Goal: Task Accomplishment & Management: Use online tool/utility

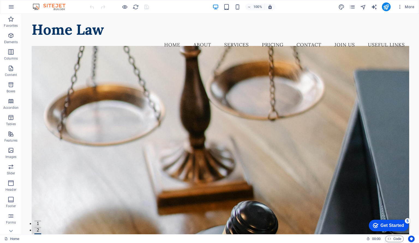
drag, startPoint x: 418, startPoint y: 31, endPoint x: 441, endPoint y: 26, distance: 23.6
click at [376, 38] on nav "Home About Services Pricing Contact Join us Useful Links" at bounding box center [220, 45] width 377 height 14
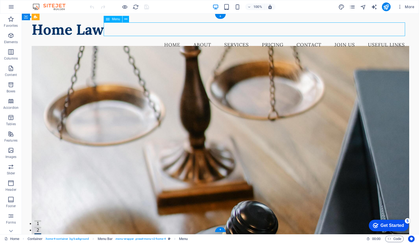
click at [340, 38] on nav "Home About Services Pricing Contact Join us Useful Links" at bounding box center [220, 45] width 377 height 14
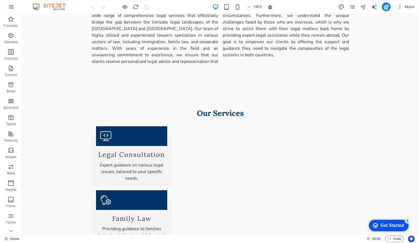
scroll to position [303, 0]
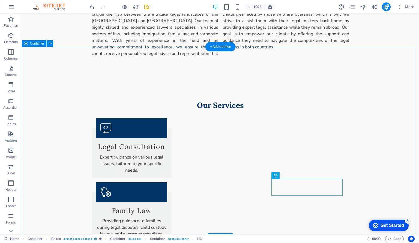
scroll to position [334, 0]
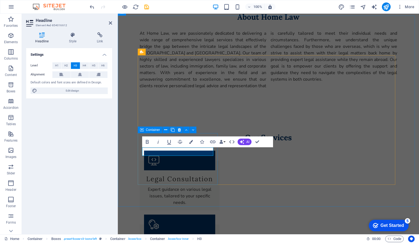
scroll to position [348, 0]
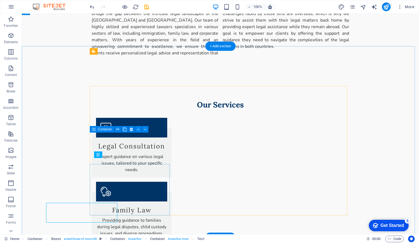
scroll to position [335, 0]
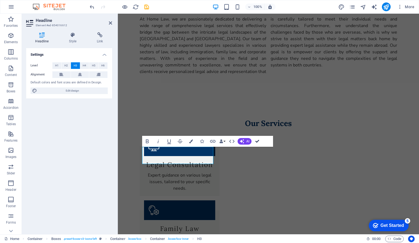
scroll to position [335, 0]
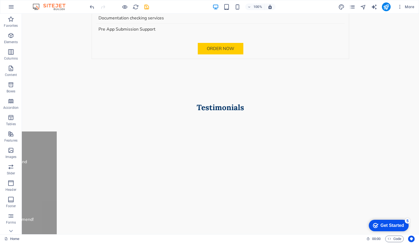
scroll to position [1270, 0]
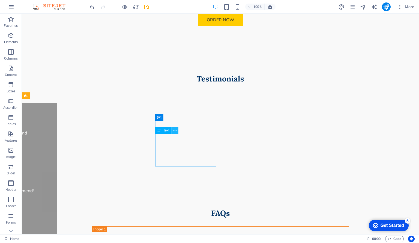
click at [174, 131] on icon at bounding box center [175, 130] width 3 height 6
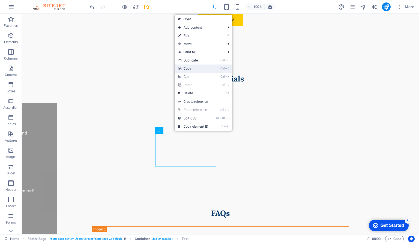
click at [198, 67] on link "Ctrl C Copy" at bounding box center [193, 68] width 37 height 8
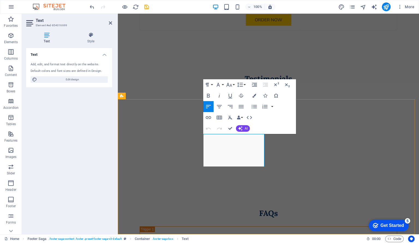
scroll to position [1284, 0]
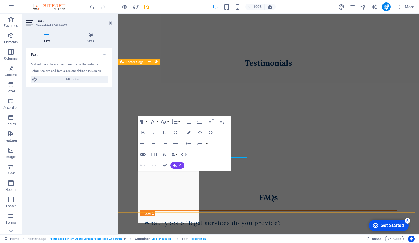
scroll to position [1273, 0]
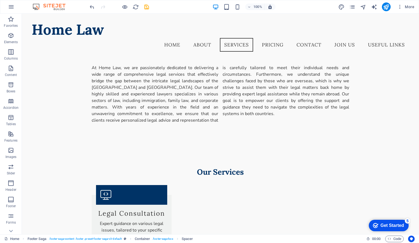
scroll to position [260, 0]
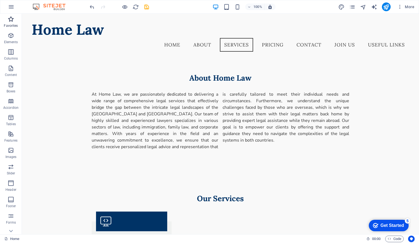
click at [8, 19] on icon "button" at bounding box center [11, 19] width 7 height 7
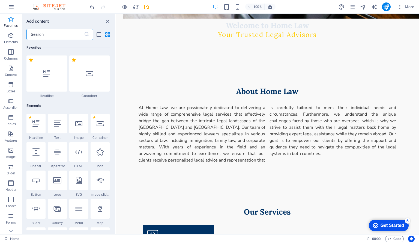
scroll to position [305, 0]
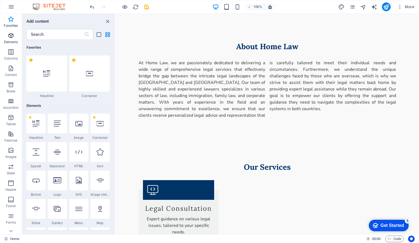
click at [10, 38] on icon "button" at bounding box center [11, 35] width 7 height 7
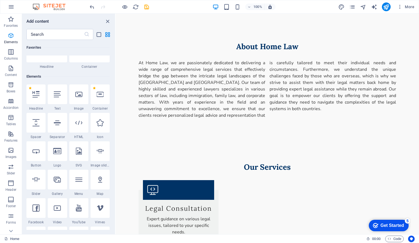
scroll to position [58, 0]
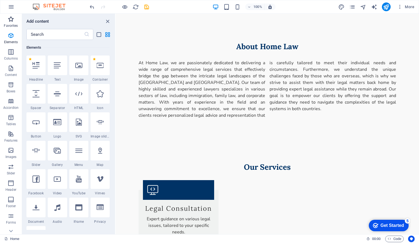
click at [11, 23] on p "Favorites" at bounding box center [11, 25] width 14 height 4
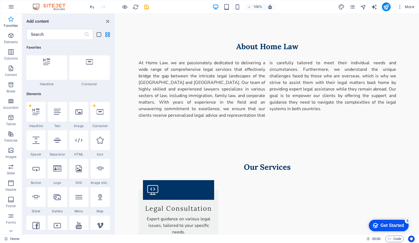
scroll to position [0, 0]
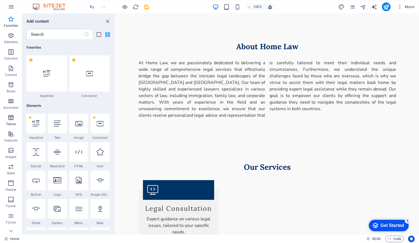
click at [11, 119] on icon "button" at bounding box center [11, 117] width 7 height 7
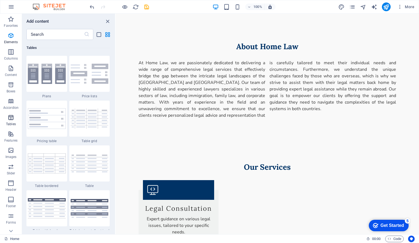
scroll to position [1890, 0]
click at [9, 6] on icon "button" at bounding box center [11, 7] width 7 height 7
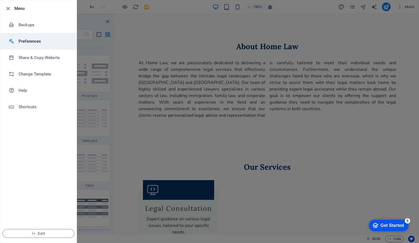
click at [26, 41] on h6 "Preferences" at bounding box center [44, 41] width 50 height 7
select select "en"
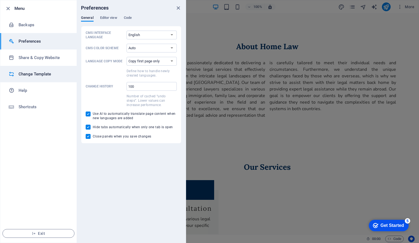
click at [24, 75] on h6 "Change Template" at bounding box center [44, 74] width 50 height 7
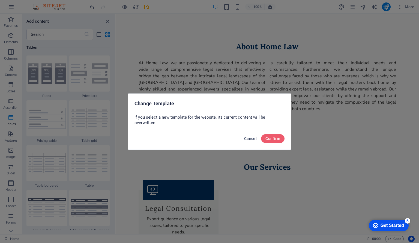
click at [252, 140] on span "Cancel" at bounding box center [250, 138] width 13 height 4
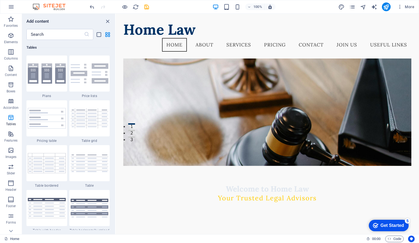
scroll to position [0, 0]
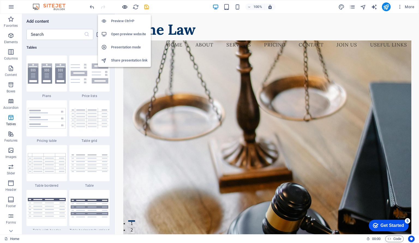
click at [124, 7] on icon "button" at bounding box center [125, 7] width 6 height 6
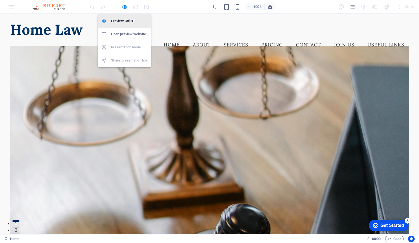
click at [128, 23] on h6 "Preview Ctrl+P" at bounding box center [129, 21] width 37 height 7
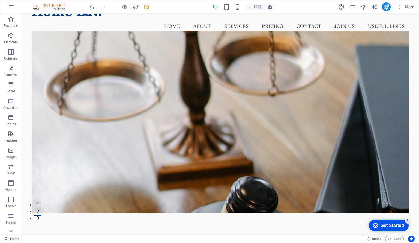
scroll to position [7, 0]
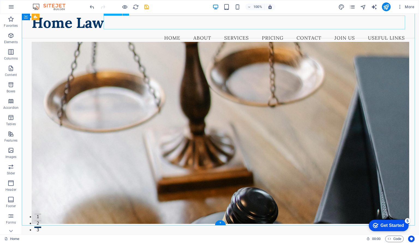
click at [310, 31] on nav "Home About Services Pricing Contact Join us Useful Links" at bounding box center [220, 38] width 377 height 14
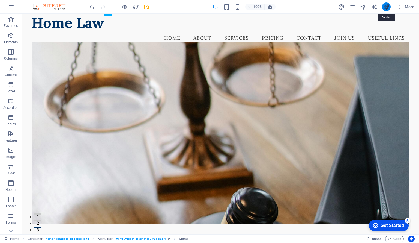
click at [385, 7] on icon "publish" at bounding box center [386, 7] width 6 height 6
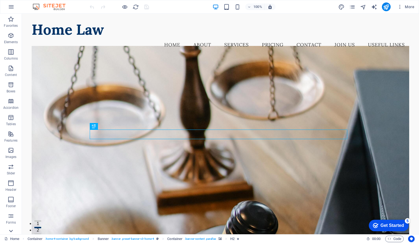
click at [11, 21] on icon at bounding box center [11, 17] width 8 height 8
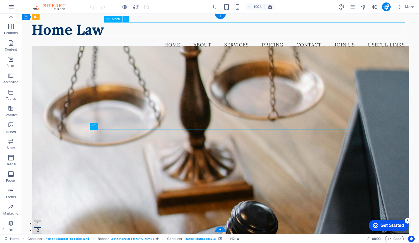
click at [303, 38] on nav "Home About Services Pricing Contact Join us Useful Links" at bounding box center [220, 45] width 377 height 14
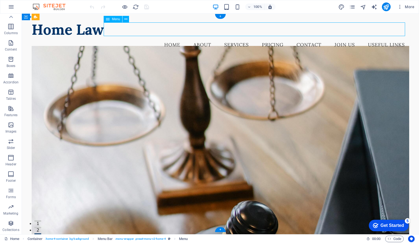
click at [273, 38] on nav "Home About Services Pricing Contact Join us Useful Links" at bounding box center [220, 45] width 377 height 14
click at [237, 38] on nav "Home About Services Pricing Contact Join us Useful Links" at bounding box center [220, 45] width 377 height 14
click at [127, 17] on icon at bounding box center [125, 19] width 3 height 6
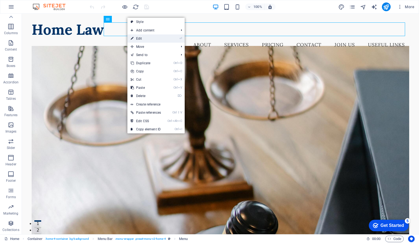
click at [146, 37] on link "⏎ Edit" at bounding box center [145, 38] width 37 height 8
select select
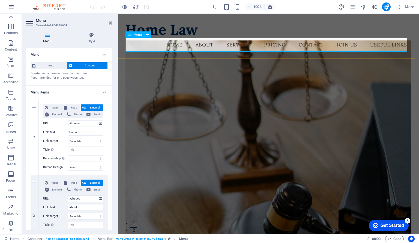
click at [208, 45] on nav "Home About Services Pricing Contact Join us Useful Links" at bounding box center [269, 45] width 286 height 14
click at [303, 43] on nav "Home About Services Pricing Contact Join us Useful Links" at bounding box center [269, 45] width 286 height 14
click at [343, 43] on nav "Home About Services Pricing Contact Join us Useful Links" at bounding box center [269, 45] width 286 height 14
drag, startPoint x: 111, startPoint y: 88, endPoint x: 110, endPoint y: 108, distance: 19.9
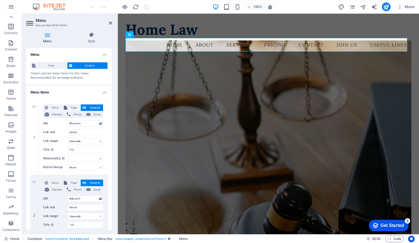
drag, startPoint x: 111, startPoint y: 103, endPoint x: 111, endPoint y: 114, distance: 11.7
drag, startPoint x: 111, startPoint y: 94, endPoint x: 111, endPoint y: 106, distance: 11.5
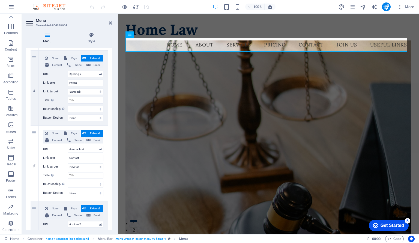
scroll to position [282, 0]
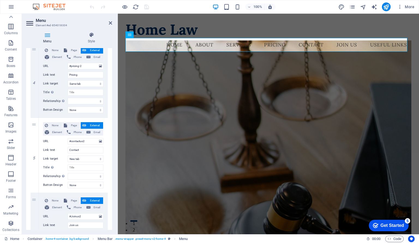
drag, startPoint x: 111, startPoint y: 102, endPoint x: 1, endPoint y: 175, distance: 131.7
click at [54, 132] on span "Element" at bounding box center [57, 132] width 13 height 7
select select
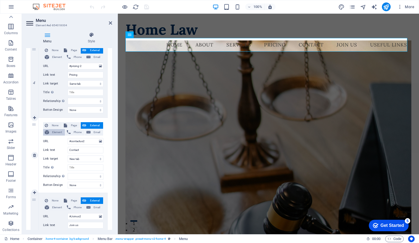
select select
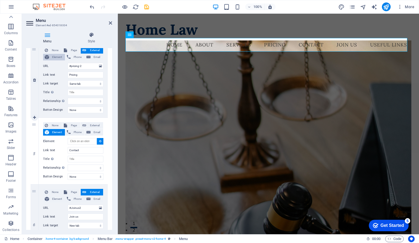
click at [57, 55] on span "Element" at bounding box center [57, 57] width 13 height 7
select select
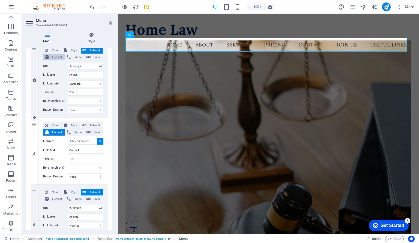
select select
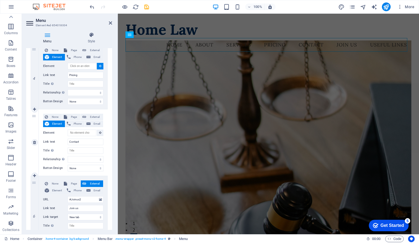
click at [56, 123] on span "Element" at bounding box center [57, 123] width 13 height 7
click at [96, 115] on span "External" at bounding box center [95, 117] width 14 height 7
select select
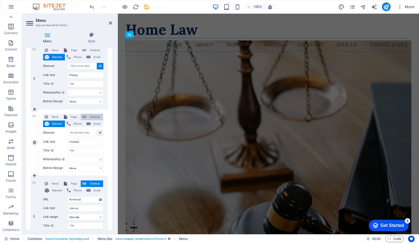
select select
select select "blank"
select select
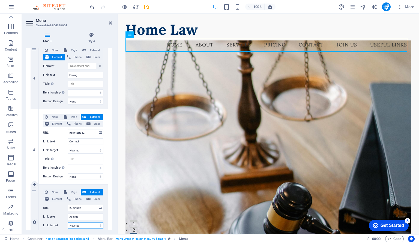
click at [91, 224] on select "New tab Same tab Overlay" at bounding box center [86, 225] width 36 height 7
select select
click at [68, 222] on select "New tab Same tab Overlay" at bounding box center [86, 225] width 36 height 7
select select
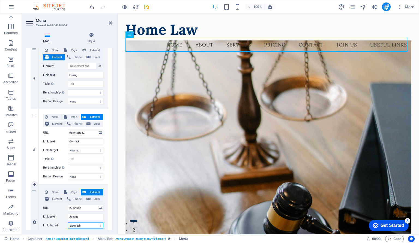
select select
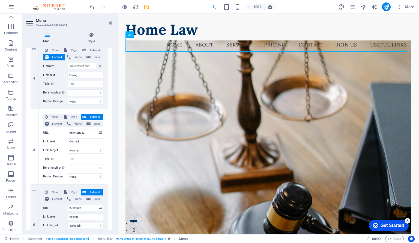
drag, startPoint x: 110, startPoint y: 150, endPoint x: 113, endPoint y: 134, distance: 16.9
click at [113, 134] on div "Menu Style Menu Auto Custom Create custom menu items for this menu. Recommended…" at bounding box center [69, 131] width 95 height 206
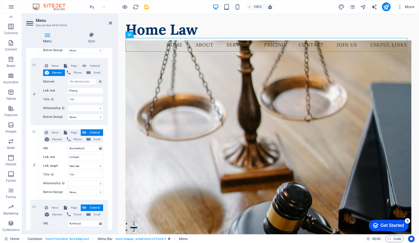
scroll to position [270, 0]
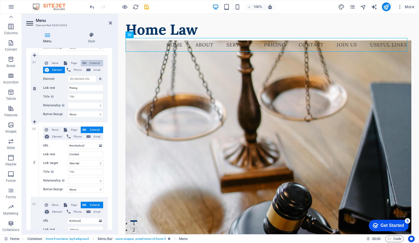
click at [97, 61] on span "External" at bounding box center [95, 63] width 14 height 7
select select
select select "blank"
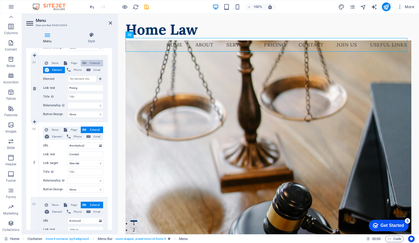
select select
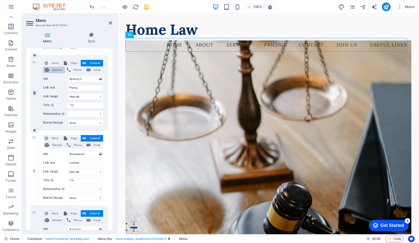
click at [57, 69] on span "Element" at bounding box center [57, 70] width 13 height 7
select select
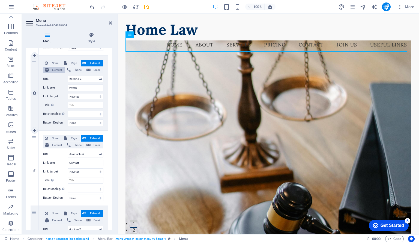
select select
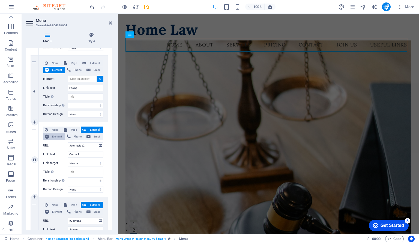
click at [58, 135] on span "Element" at bounding box center [57, 136] width 13 height 7
select select
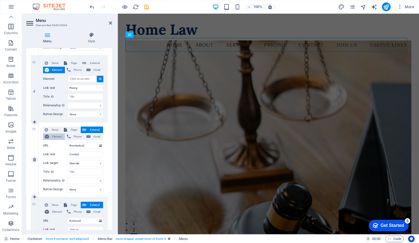
select select
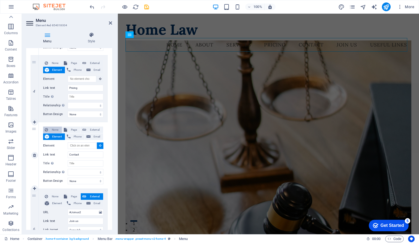
click at [56, 128] on span "None" at bounding box center [55, 129] width 11 height 7
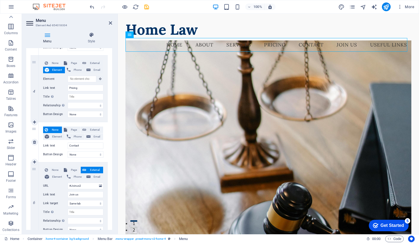
select select
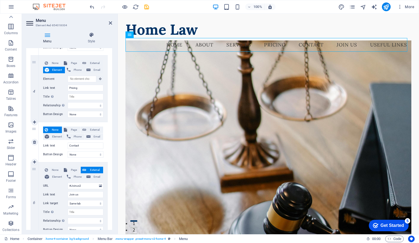
select select
click at [72, 129] on span "Page" at bounding box center [74, 129] width 10 height 7
select select
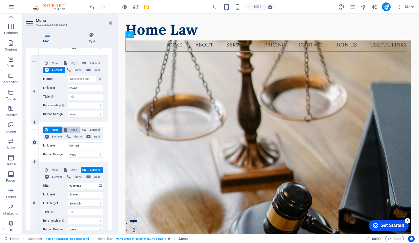
select select
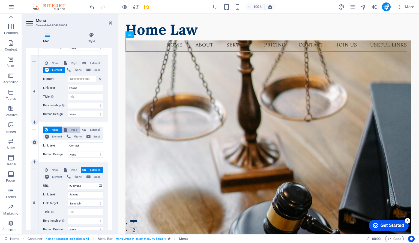
select select
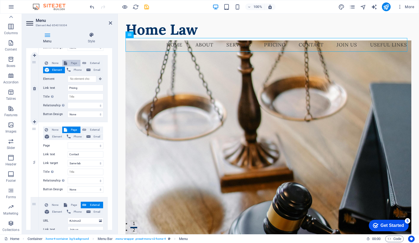
click at [72, 62] on span "Page" at bounding box center [74, 63] width 10 height 7
select select
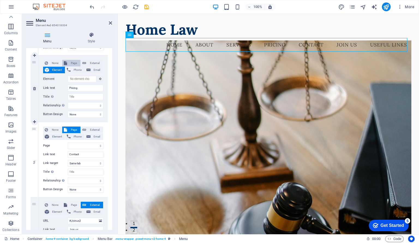
select select
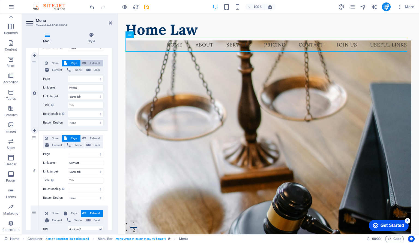
click at [95, 62] on span "External" at bounding box center [95, 63] width 14 height 7
select select
select select "blank"
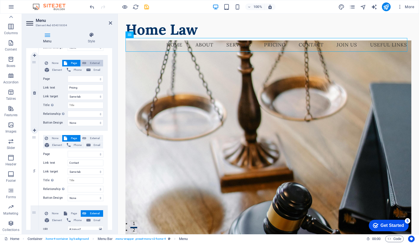
select select
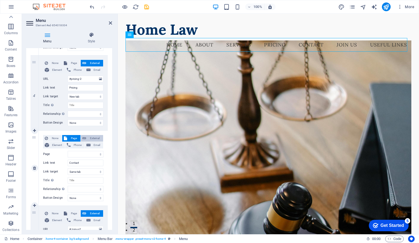
click at [94, 137] on span "External" at bounding box center [95, 138] width 14 height 7
select select
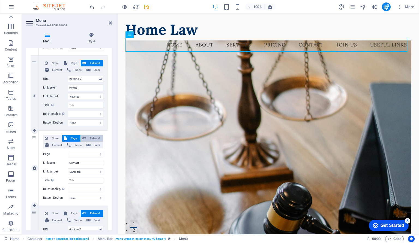
select select "blank"
select select
click at [56, 144] on span "Element" at bounding box center [57, 145] width 13 height 7
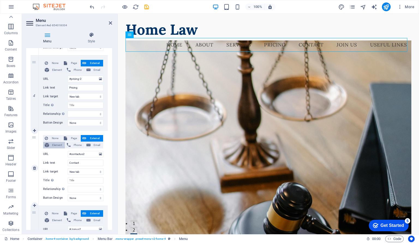
select select
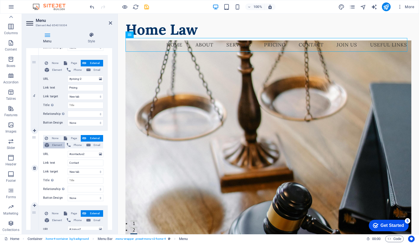
select select
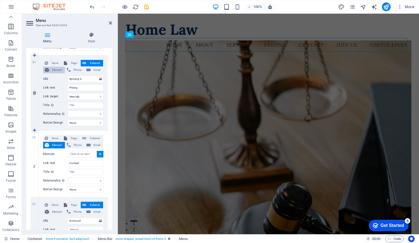
click at [58, 67] on span "Element" at bounding box center [57, 70] width 13 height 7
select select
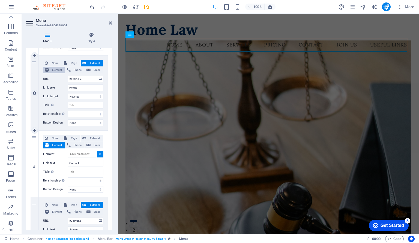
select select
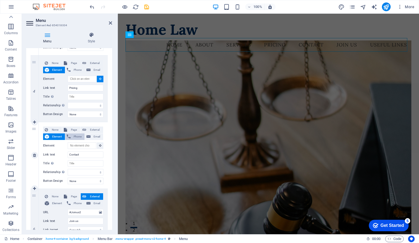
click at [76, 138] on span "Phone" at bounding box center [77, 136] width 11 height 7
select select
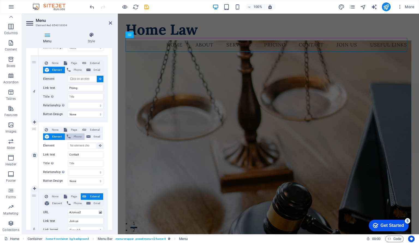
select select
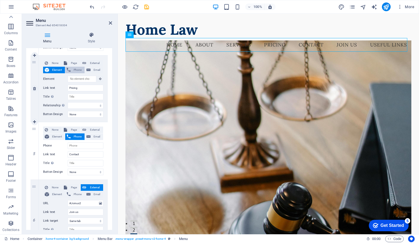
click at [76, 69] on span "Phone" at bounding box center [77, 70] width 11 height 7
select select
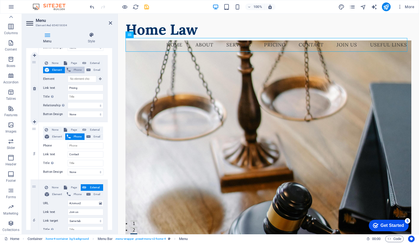
select select
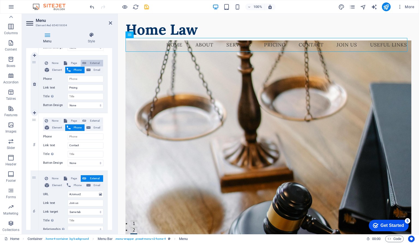
click at [96, 60] on span "External" at bounding box center [95, 63] width 14 height 7
select select
select select "blank"
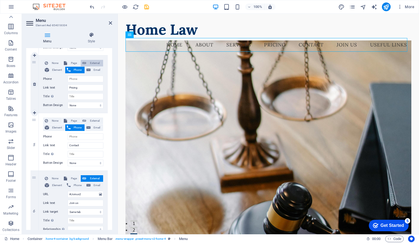
select select
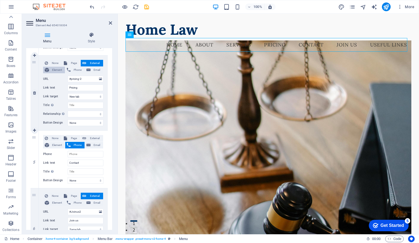
click at [56, 69] on span "Element" at bounding box center [57, 70] width 13 height 7
select select
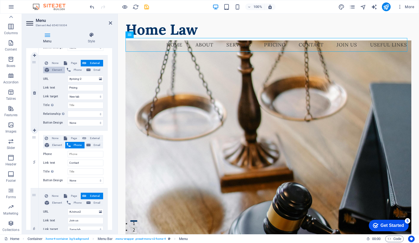
select select
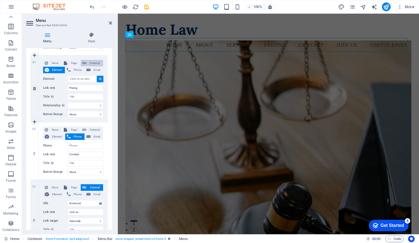
click at [95, 62] on span "External" at bounding box center [95, 63] width 14 height 7
select select
select select "blank"
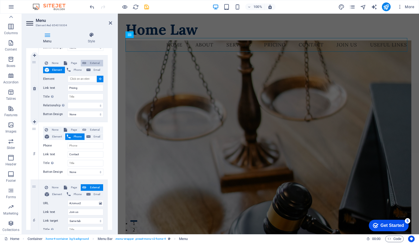
select select
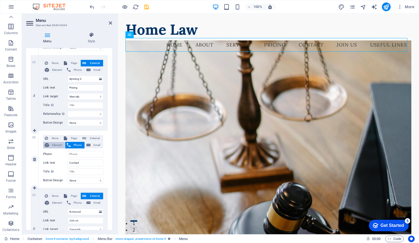
click at [54, 143] on span "Element" at bounding box center [57, 145] width 13 height 7
select select
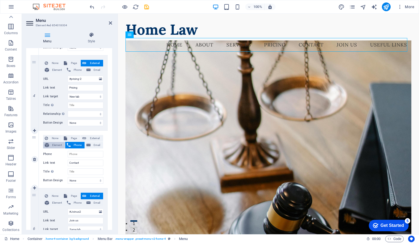
select select
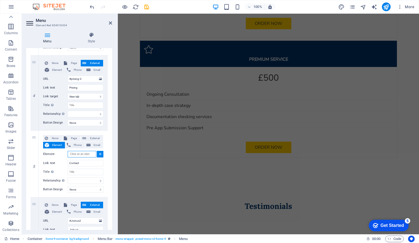
scroll to position [1143, 0]
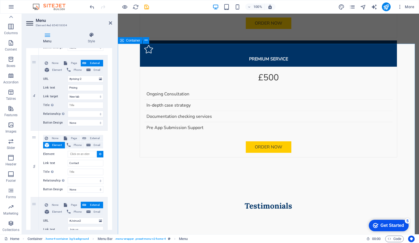
select select
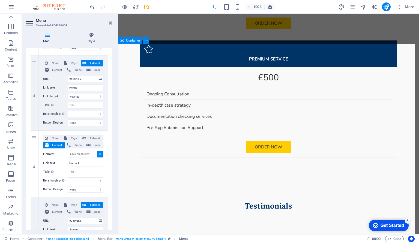
type input "#ed-854016849"
select select
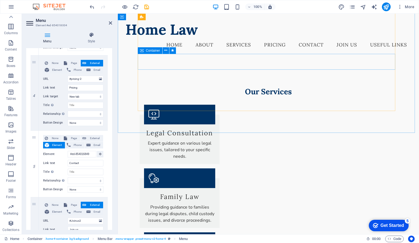
scroll to position [0, 0]
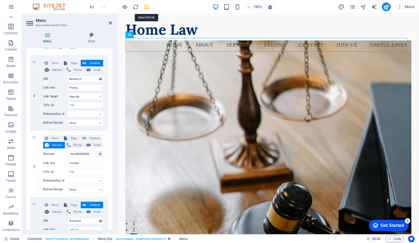
click at [144, 6] on icon "save" at bounding box center [147, 7] width 6 height 6
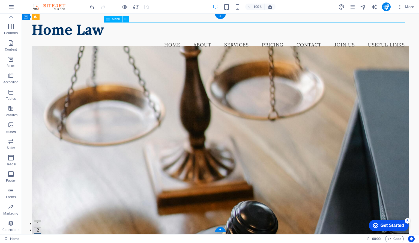
click at [166, 38] on nav "Home About Services Pricing Contact Join us Useful Links" at bounding box center [220, 45] width 377 height 14
click at [196, 38] on nav "Home About Services Pricing Contact Join us Useful Links" at bounding box center [220, 45] width 377 height 14
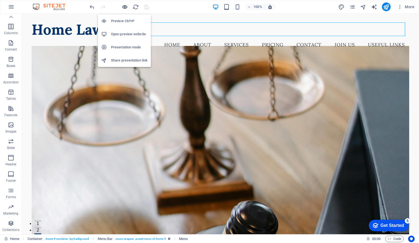
click at [126, 6] on icon "button" at bounding box center [125, 7] width 6 height 6
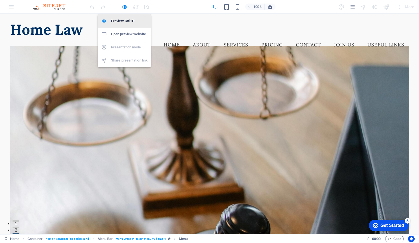
click at [124, 21] on h6 "Preview Ctrl+P" at bounding box center [129, 21] width 37 height 7
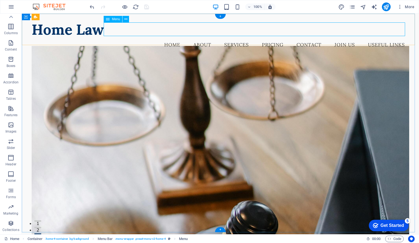
click at [171, 38] on nav "Home About Services Pricing Contact Join us Useful Links" at bounding box center [220, 45] width 377 height 14
click at [196, 38] on nav "Home About Services Pricing Contact Join us Useful Links" at bounding box center [220, 45] width 377 height 14
click at [267, 38] on nav "Home About Services Pricing Contact Join us Useful Links" at bounding box center [220, 45] width 377 height 14
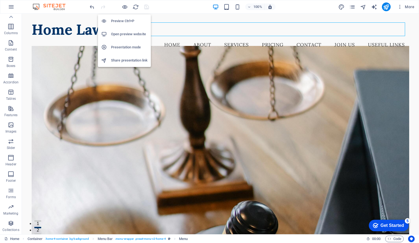
click at [121, 33] on h6 "Open preview website" at bounding box center [129, 34] width 37 height 7
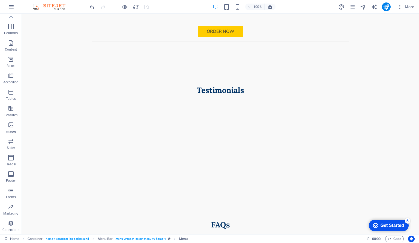
scroll to position [1270, 0]
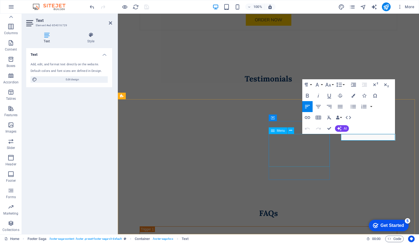
scroll to position [1284, 0]
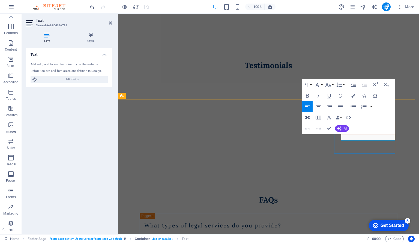
click at [308, 117] on icon "button" at bounding box center [307, 117] width 5 height 3
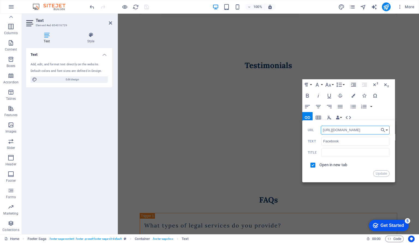
drag, startPoint x: 368, startPoint y: 130, endPoint x: 316, endPoint y: 130, distance: 51.9
click at [316, 130] on div "[URL][DOMAIN_NAME] URL" at bounding box center [349, 130] width 82 height 9
click at [387, 128] on button "Choose Link" at bounding box center [384, 130] width 10 height 9
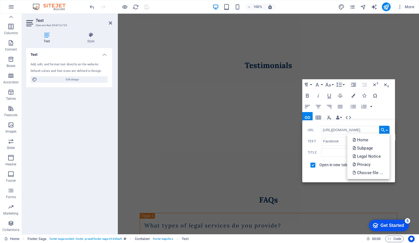
click at [387, 128] on button "Choose Link" at bounding box center [384, 130] width 10 height 9
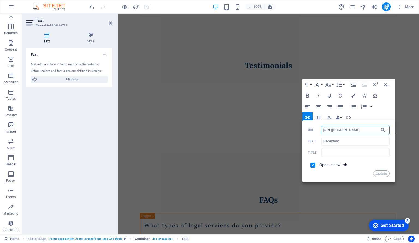
paste input "HomeLawLtd?mibextid=wwXIfr"
type input "[URL][DOMAIN_NAME]"
click at [383, 172] on button "Update" at bounding box center [381, 173] width 16 height 7
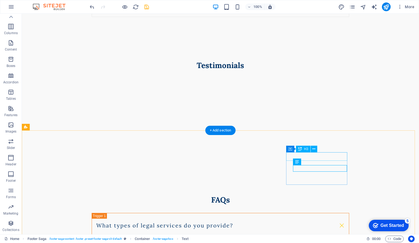
scroll to position [1270, 0]
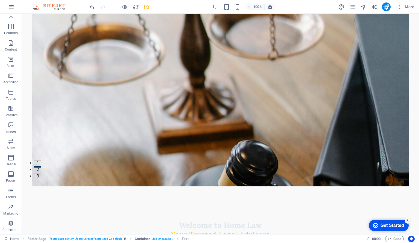
scroll to position [0, 0]
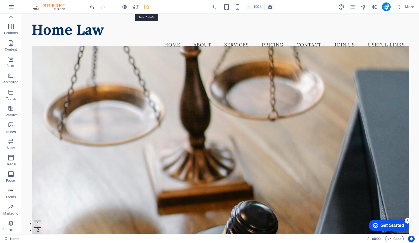
click at [147, 6] on icon "save" at bounding box center [147, 7] width 6 height 6
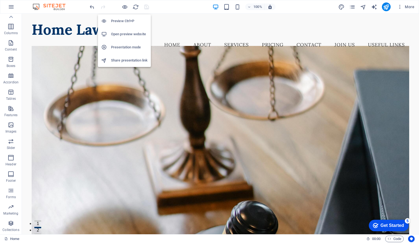
click at [123, 32] on h6 "Open preview website" at bounding box center [129, 34] width 37 height 7
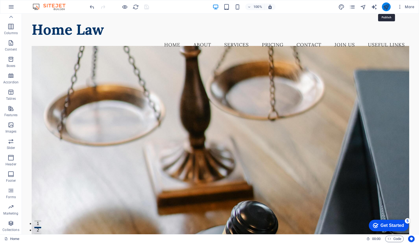
click at [387, 6] on icon "publish" at bounding box center [386, 7] width 6 height 6
